Goal: Information Seeking & Learning: Learn about a topic

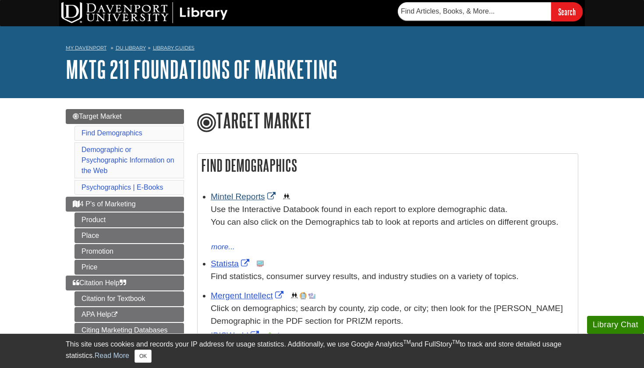
click at [248, 200] on link "Mintel Reports" at bounding box center [244, 196] width 67 height 9
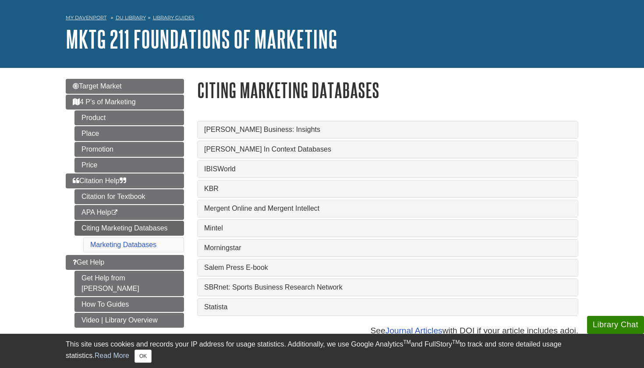
scroll to position [35, 0]
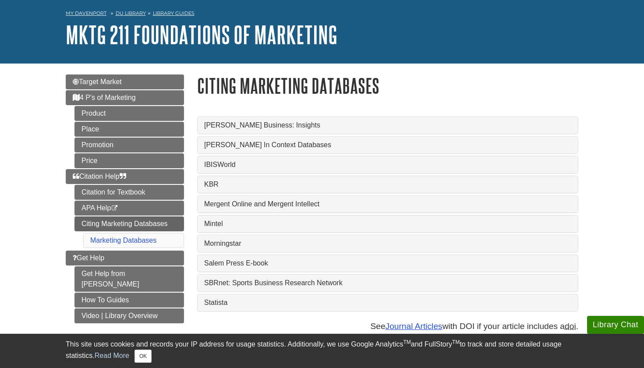
click at [312, 128] on link "Gale Business: Insights" at bounding box center [387, 125] width 367 height 8
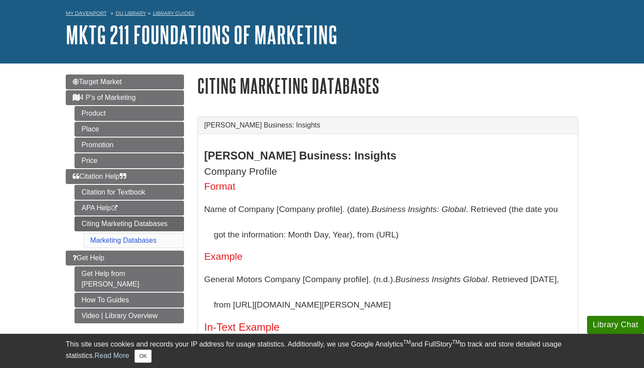
click at [312, 128] on link "Gale Business: Insights" at bounding box center [387, 125] width 367 height 8
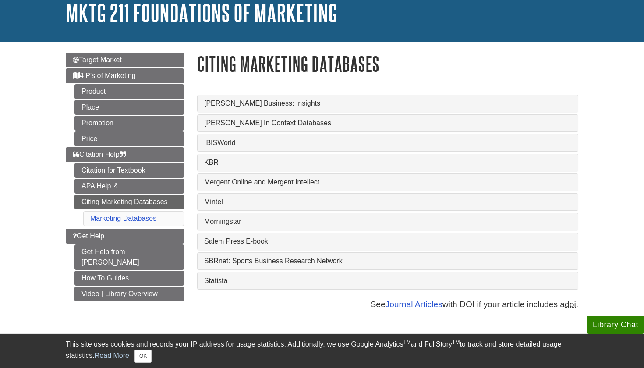
scroll to position [61, 0]
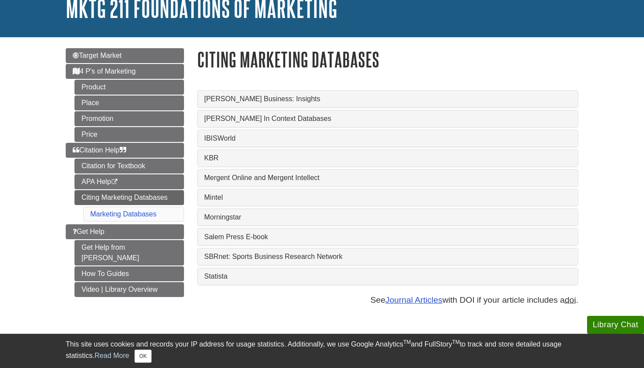
click at [299, 190] on div "Gale Business: Insights Gale Business: Insights Company Profile Format Name of …" at bounding box center [387, 187] width 381 height 195
click at [299, 192] on div "Mintel" at bounding box center [387, 197] width 380 height 17
click at [298, 196] on link "Mintel" at bounding box center [387, 198] width 367 height 8
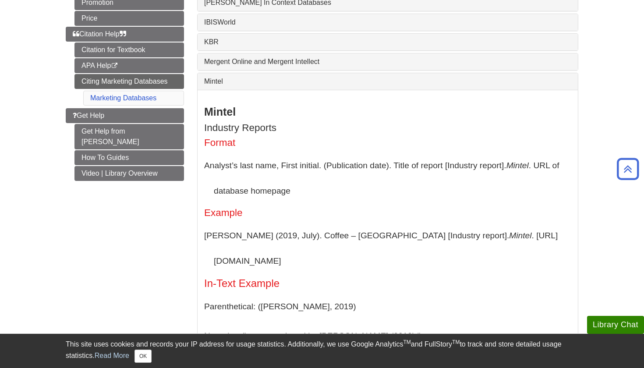
scroll to position [178, 0]
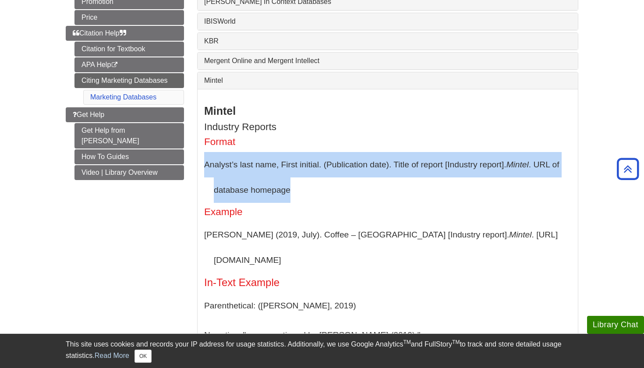
drag, startPoint x: 204, startPoint y: 166, endPoint x: 321, endPoint y: 184, distance: 119.1
copy p "Analyst’s last name, First initial. (Publication date). Title of report [Indust…"
drag, startPoint x: 207, startPoint y: 169, endPoint x: 311, endPoint y: 199, distance: 108.5
click at [311, 199] on p "Analyst’s last name, First initial. (Publication date). Title of report [Indust…" at bounding box center [387, 177] width 367 height 50
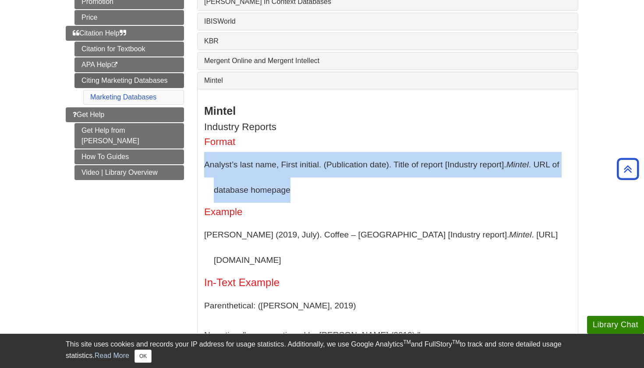
copy p "Analyst’s last name, First initial. (Publication date). Title of report [Indust…"
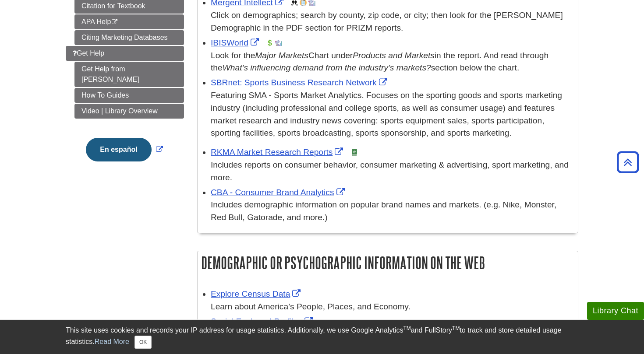
scroll to position [534, 0]
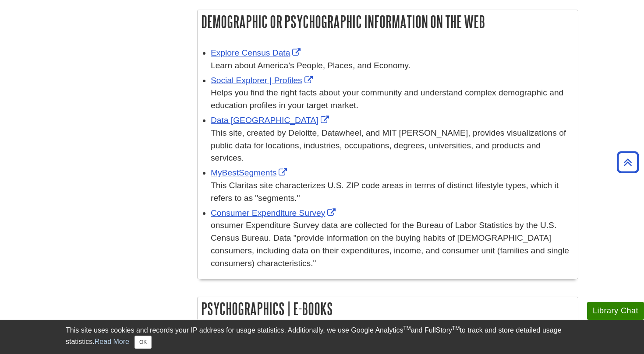
click at [347, 182] on div "This Claritas site characterizes U.S. ZIP code areas in terms of distinct lifes…" at bounding box center [392, 192] width 363 height 25
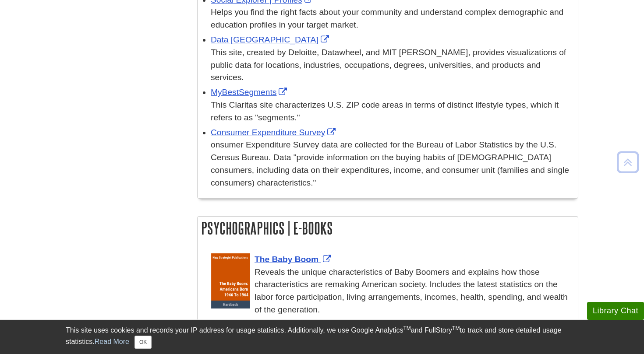
scroll to position [601, 0]
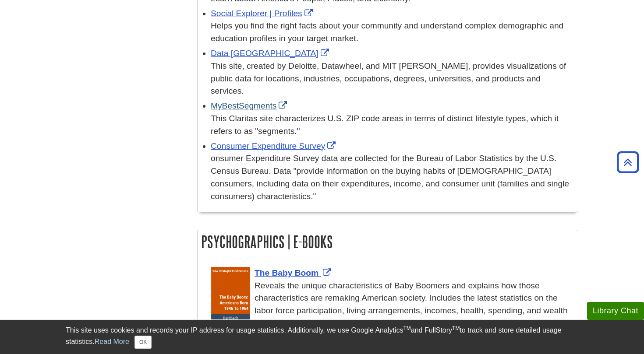
click at [262, 101] on link "MyBestSegments" at bounding box center [250, 105] width 78 height 9
